Goal: Find specific page/section: Find specific page/section

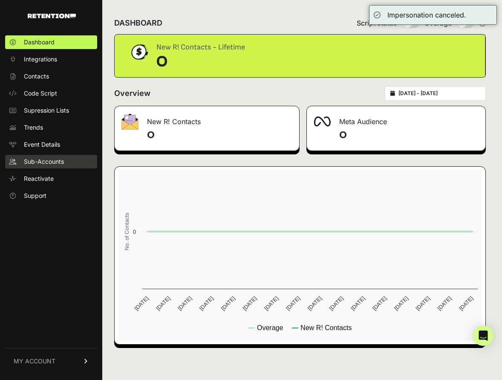
click at [59, 164] on span "Sub-Accounts" at bounding box center [44, 161] width 40 height 9
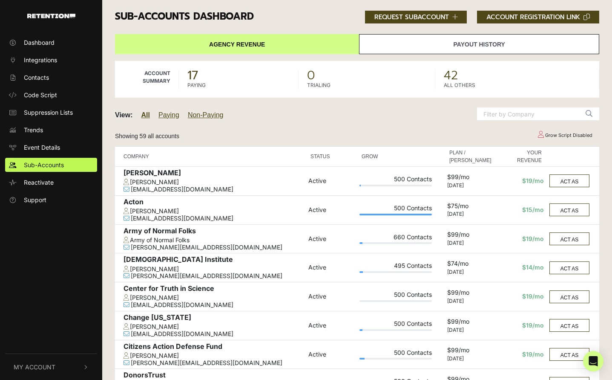
click at [502, 111] on input "text" at bounding box center [528, 113] width 102 height 13
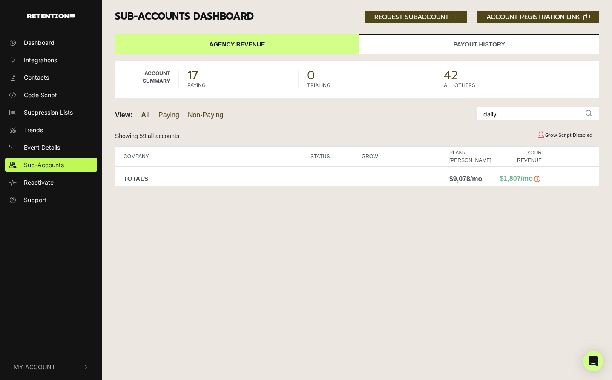
drag, startPoint x: 525, startPoint y: 112, endPoint x: 453, endPoint y: 75, distance: 81.4
click at [453, 75] on div "Sub-accounts Dashboard ACCOUNT REGISTRATION LINK REQUEST SUBACCOUNT Agency Reve…" at bounding box center [357, 97] width 510 height 194
type input "s"
